Goal: Transaction & Acquisition: Purchase product/service

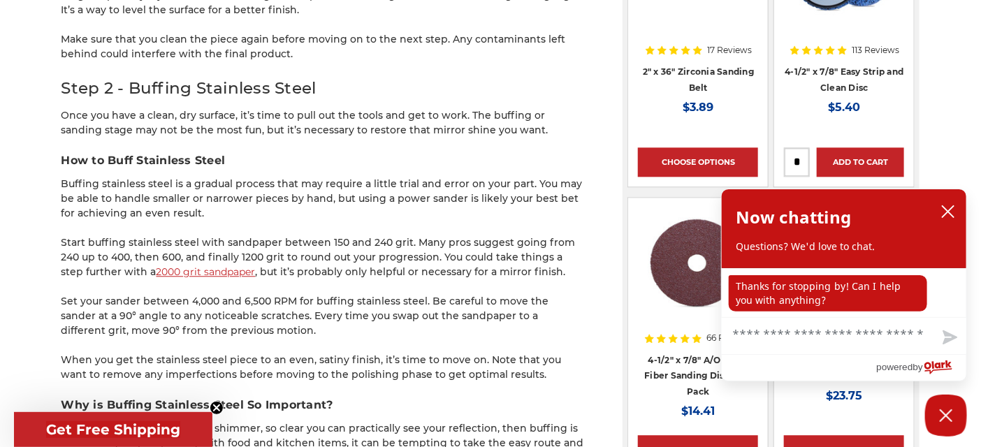
scroll to position [1397, 0]
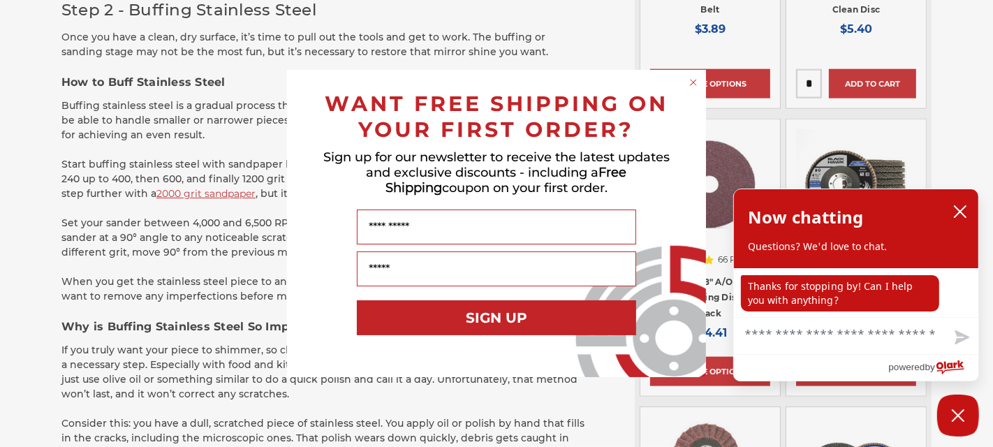
click at [691, 82] on circle "Close dialog" at bounding box center [693, 82] width 13 height 13
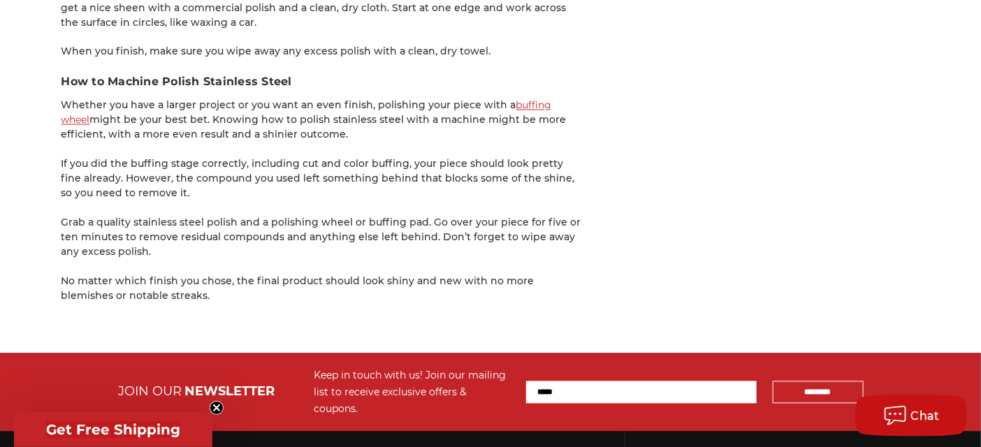
scroll to position [3337, 0]
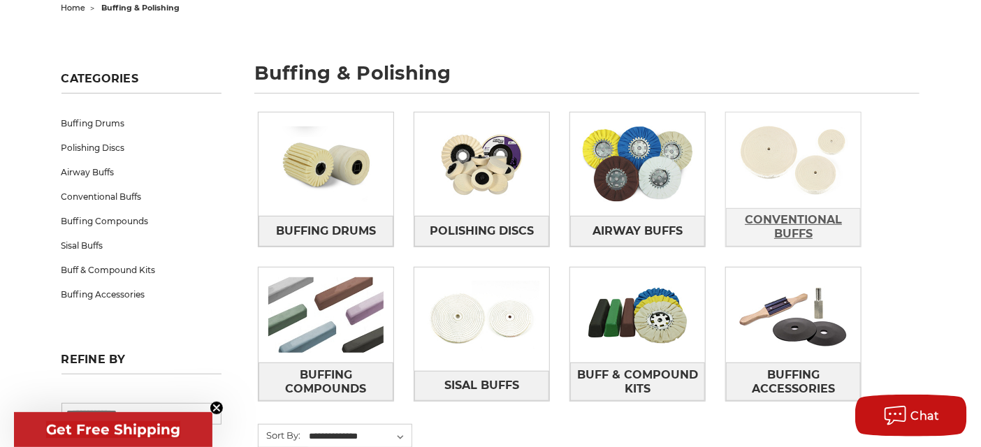
click at [798, 212] on span "Conventional Buffs" at bounding box center [792, 227] width 133 height 38
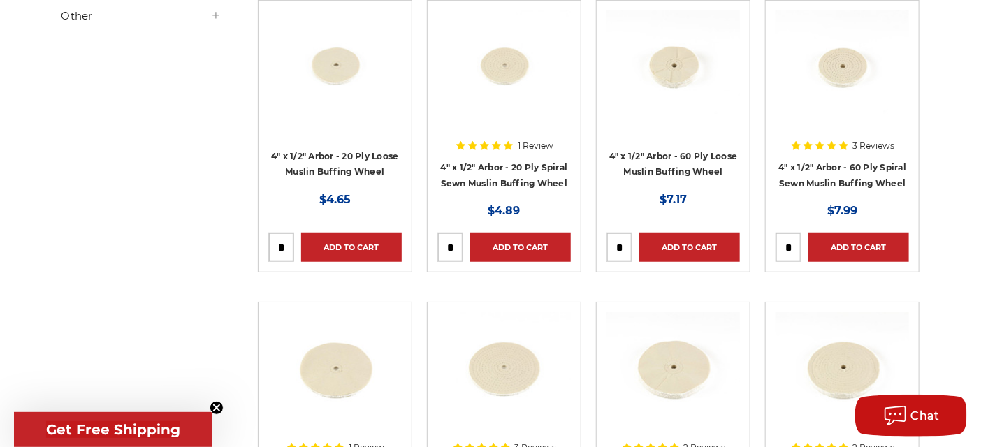
scroll to position [233, 0]
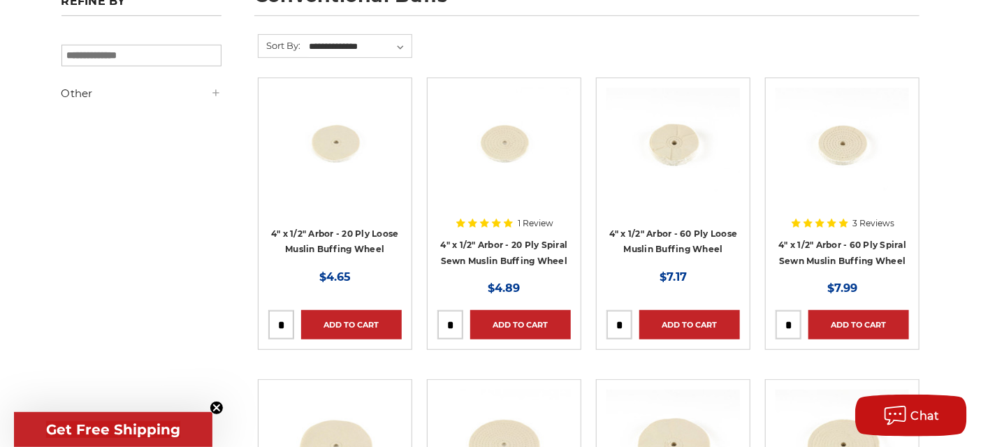
click at [837, 149] on img at bounding box center [841, 144] width 133 height 112
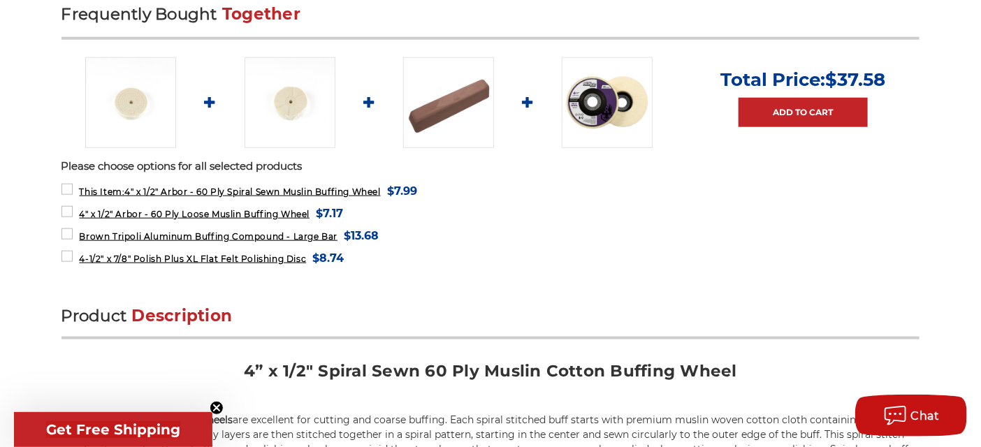
scroll to position [488, 0]
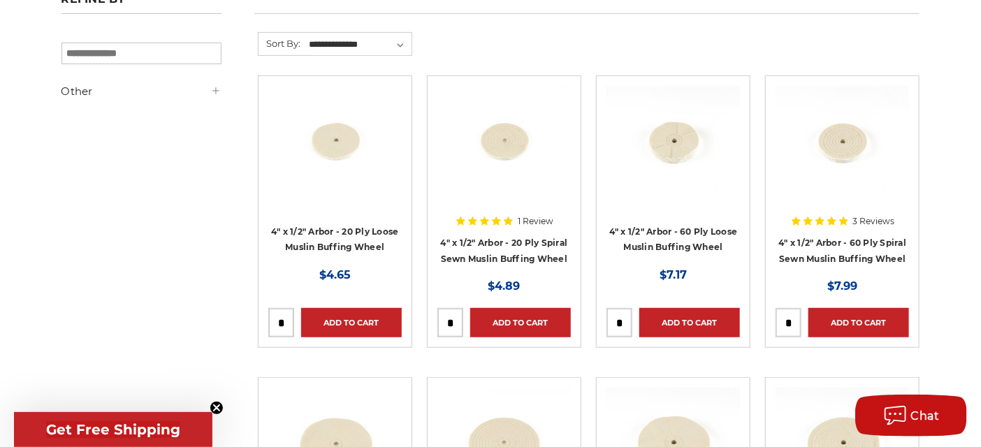
click at [511, 244] on div at bounding box center [503, 174] width 133 height 176
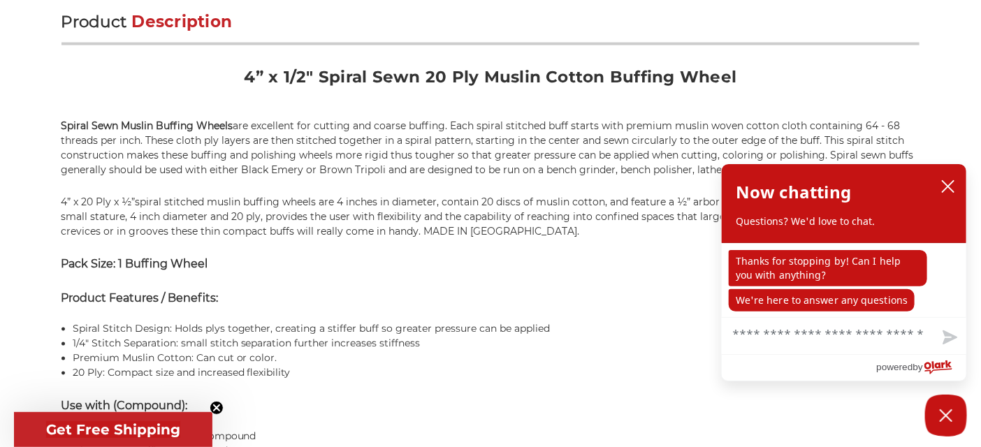
scroll to position [937, 0]
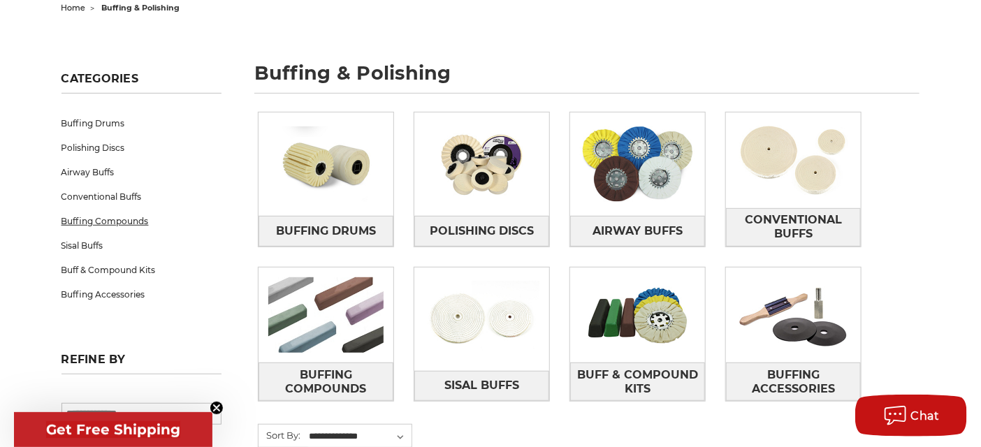
click at [124, 216] on link "Buffing Compounds" at bounding box center [141, 221] width 160 height 24
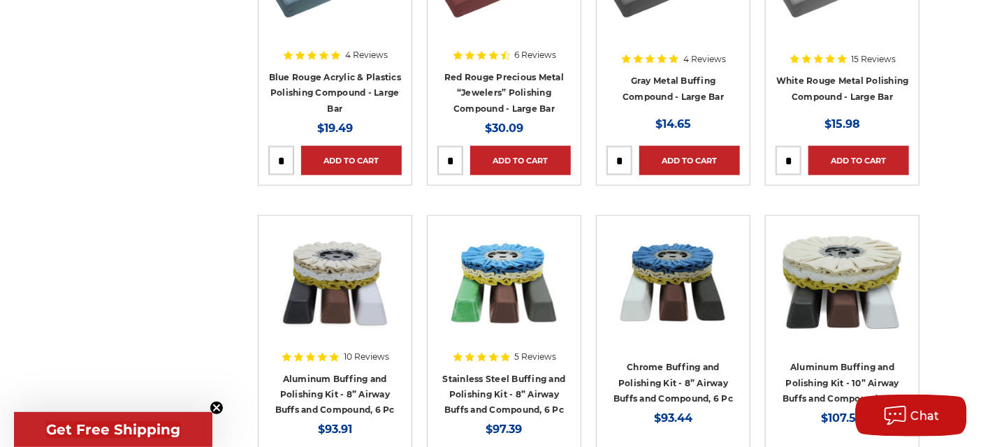
scroll to position [776, 0]
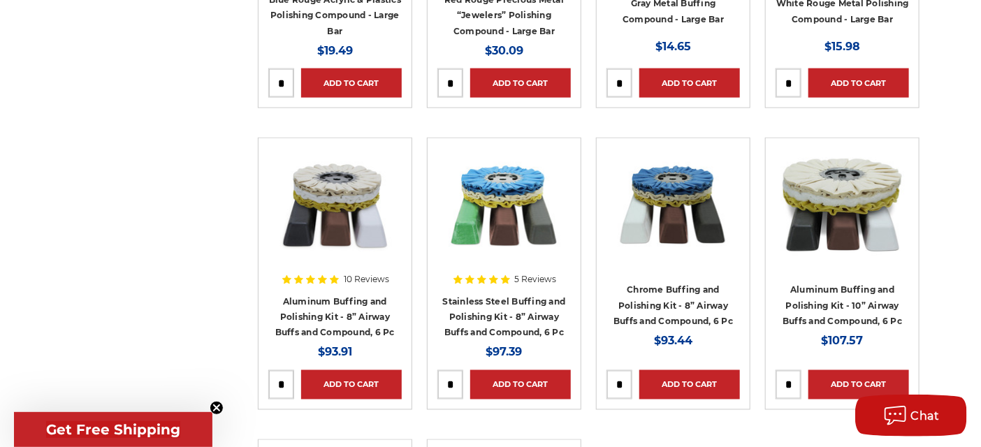
click at [513, 312] on div at bounding box center [503, 236] width 133 height 176
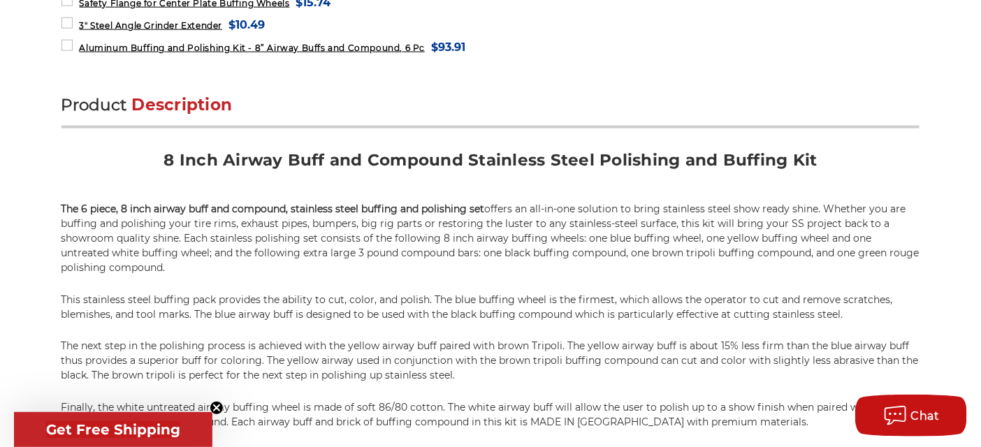
scroll to position [854, 0]
